Goal: Information Seeking & Learning: Learn about a topic

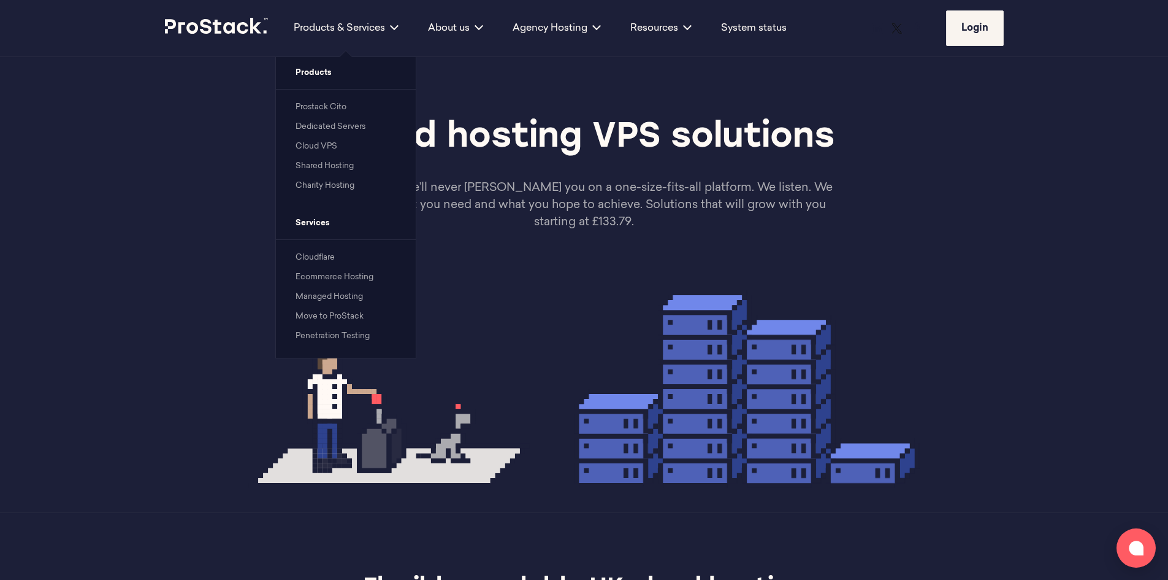
click at [314, 149] on link "Cloud VPS" at bounding box center [317, 146] width 42 height 8
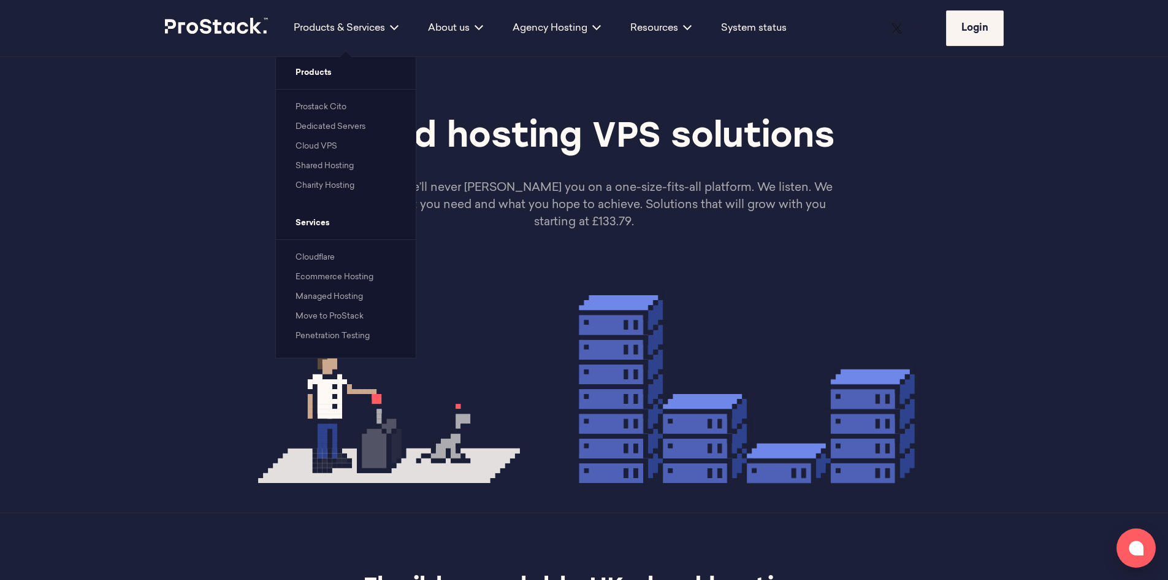
click at [324, 167] on link "Shared Hosting" at bounding box center [325, 166] width 58 height 8
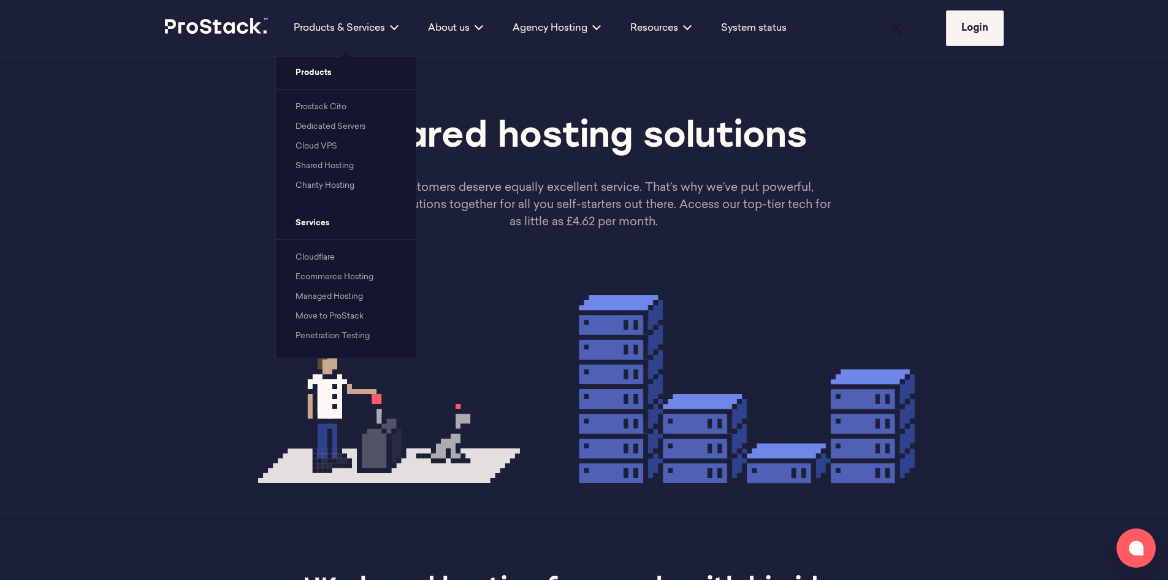
click at [318, 147] on link "Cloud VPS" at bounding box center [317, 146] width 42 height 8
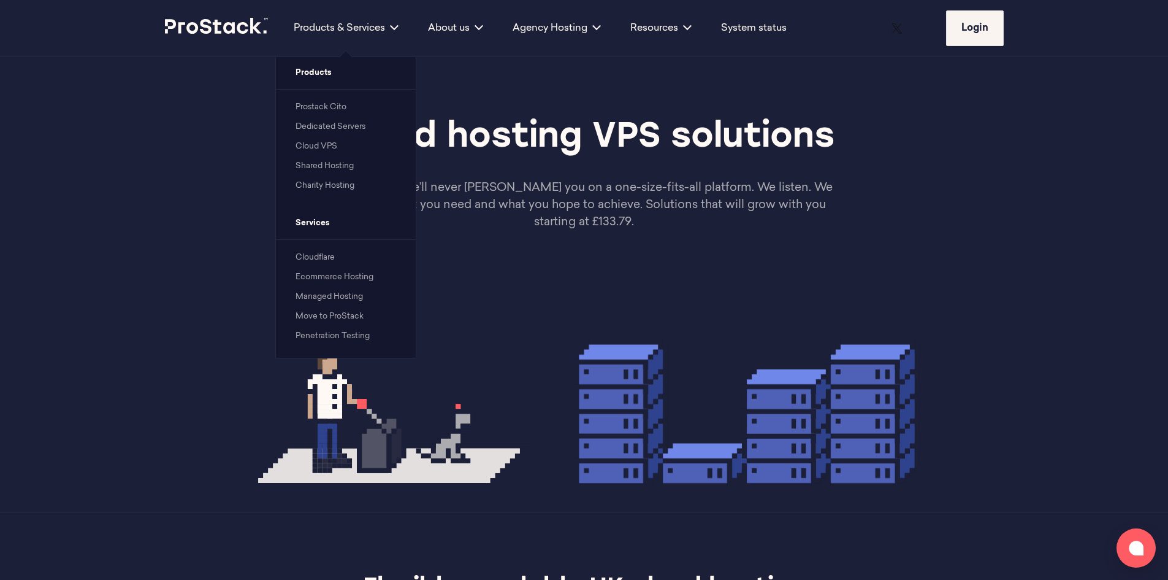
click at [332, 109] on link "Prostack Cito" at bounding box center [321, 107] width 51 height 8
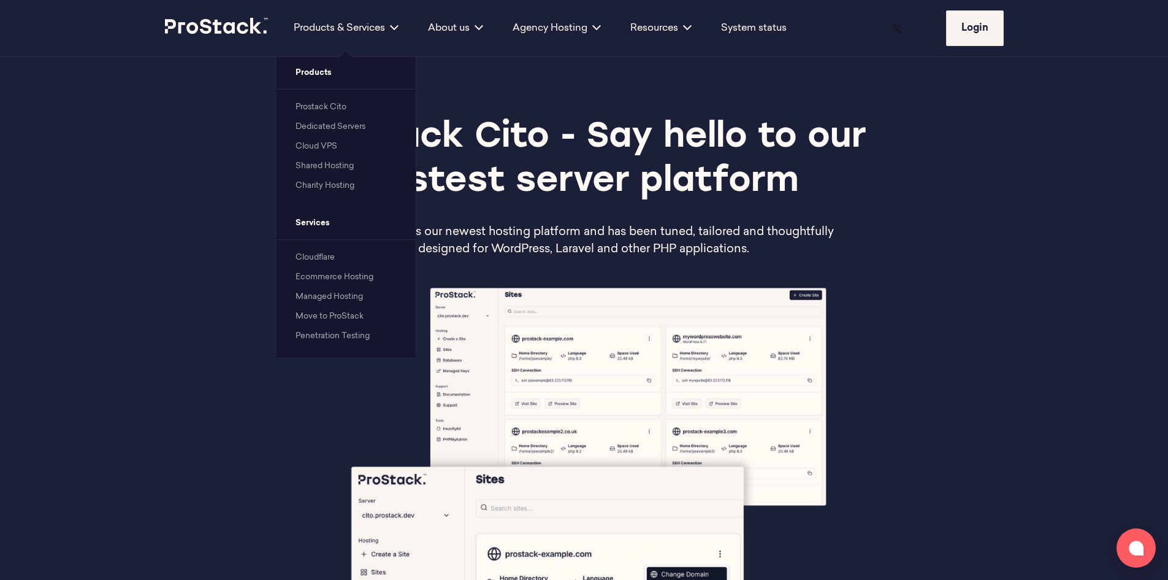
click at [324, 130] on link "Dedicated Servers" at bounding box center [331, 127] width 70 height 8
